Goal: Information Seeking & Learning: Learn about a topic

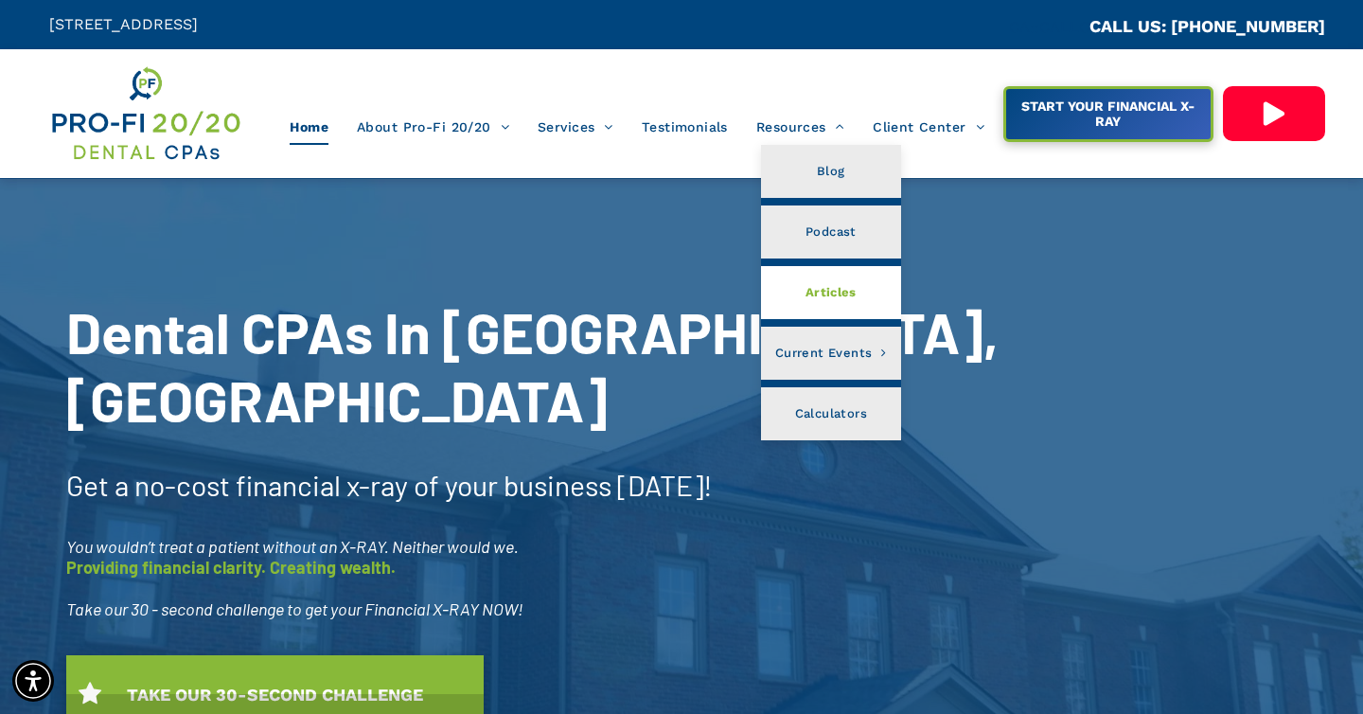
click at [813, 285] on span "Articles" at bounding box center [830, 292] width 51 height 25
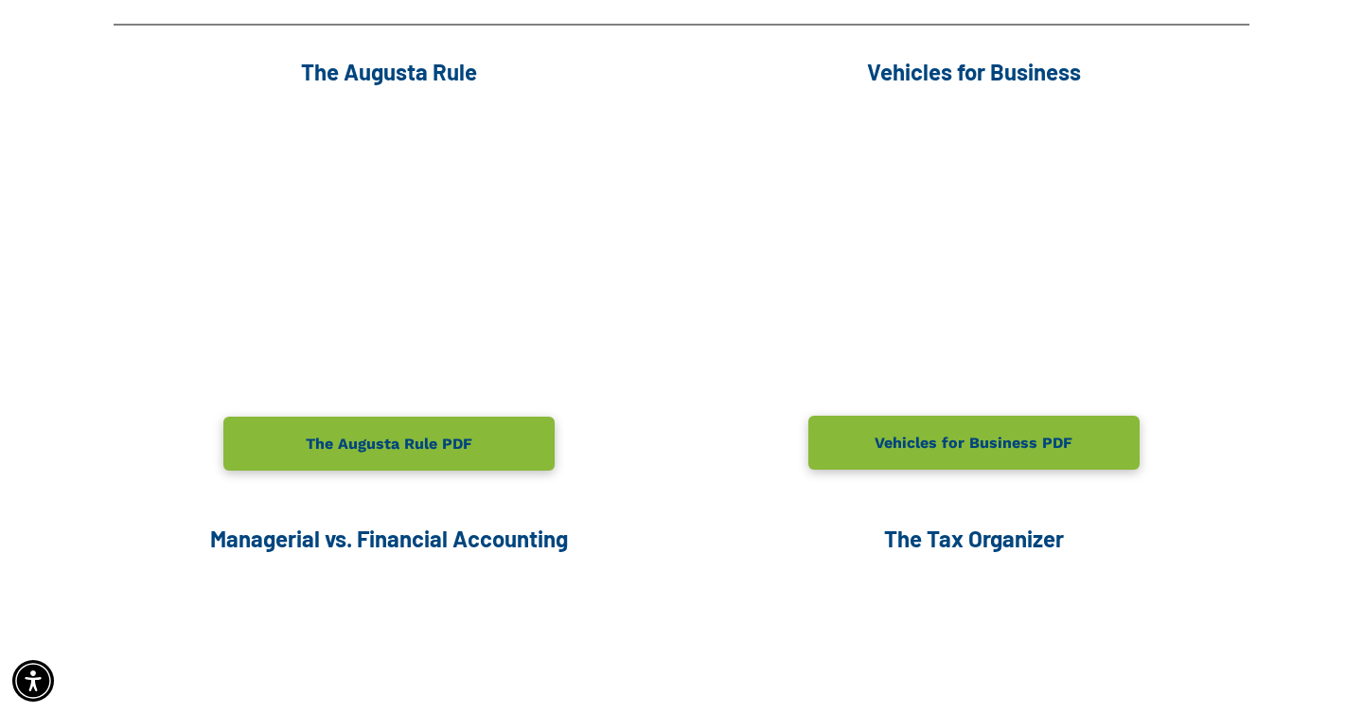
scroll to position [438, 0]
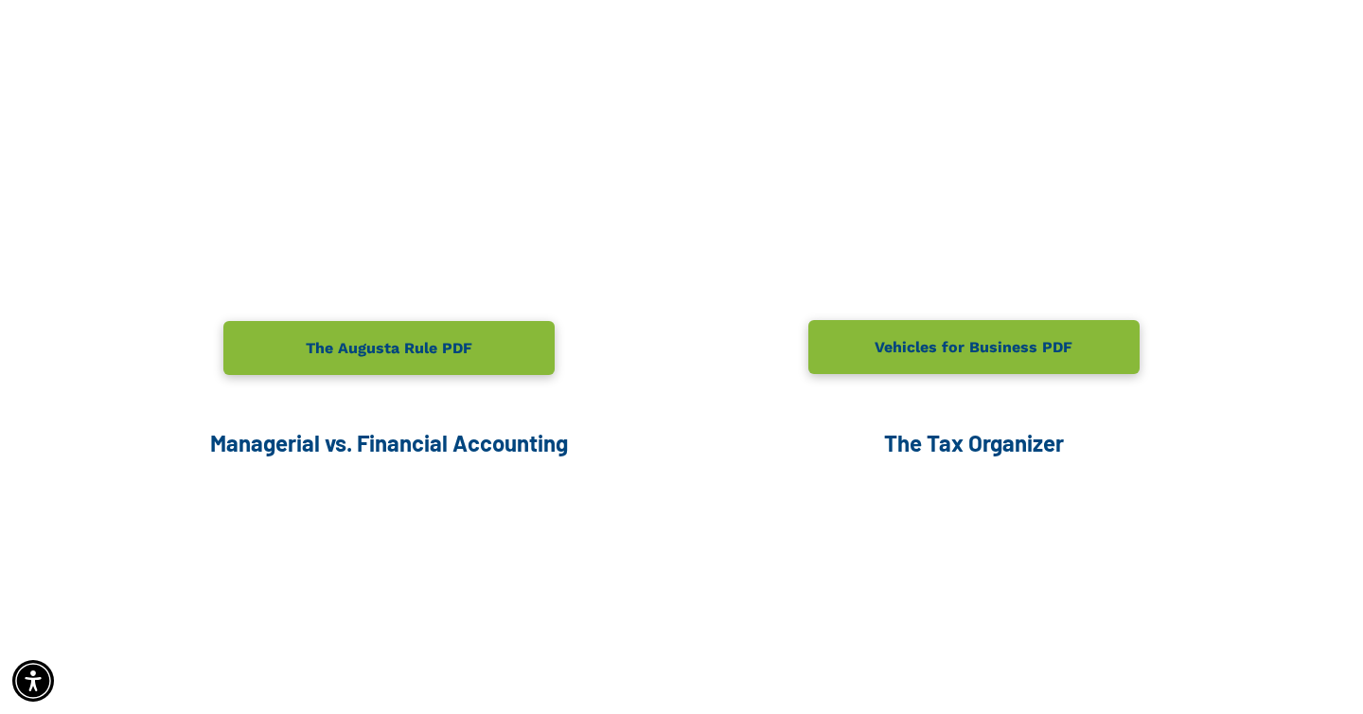
scroll to position [610, 0]
